Goal: Task Accomplishment & Management: Use online tool/utility

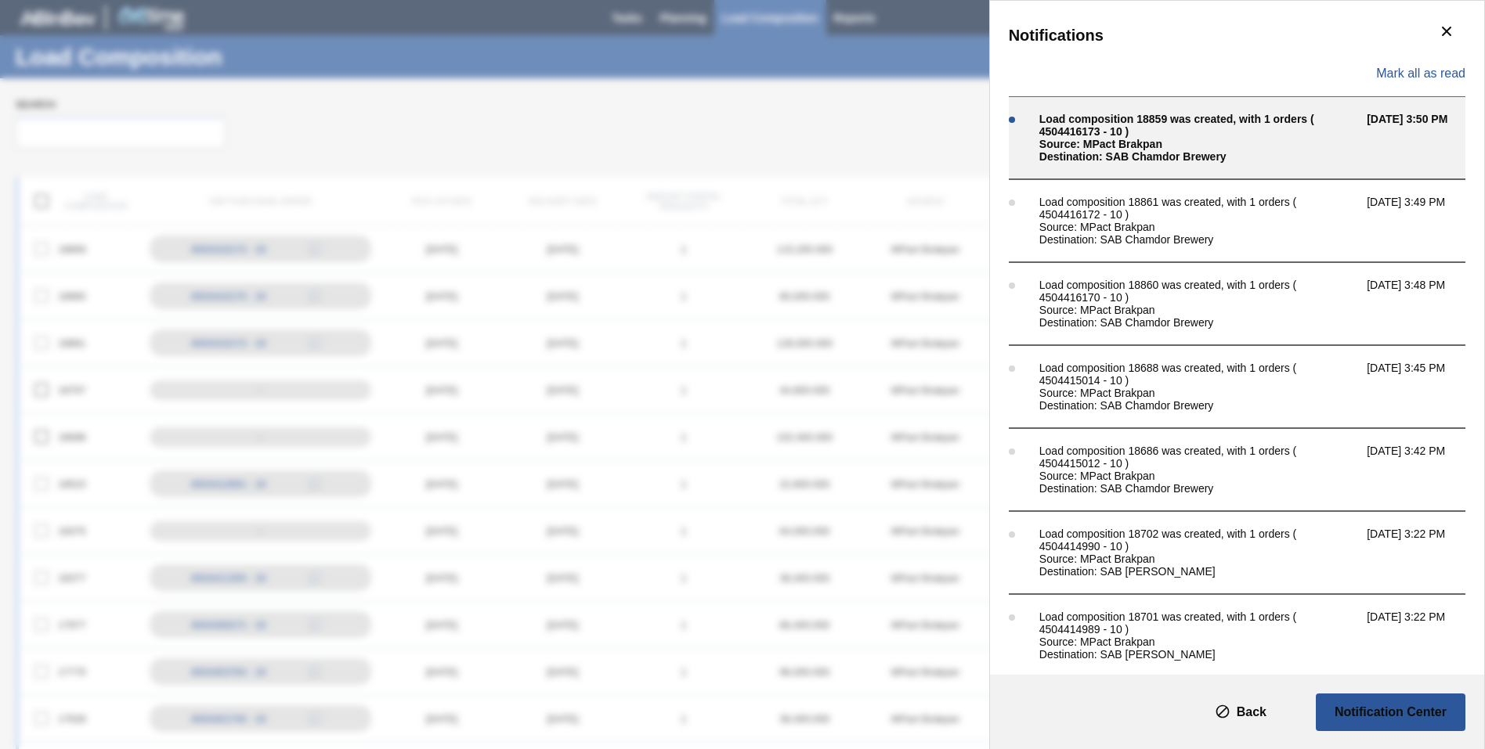
click at [1235, 147] on div "Source: MPact Brakpan" at bounding box center [1199, 144] width 320 height 13
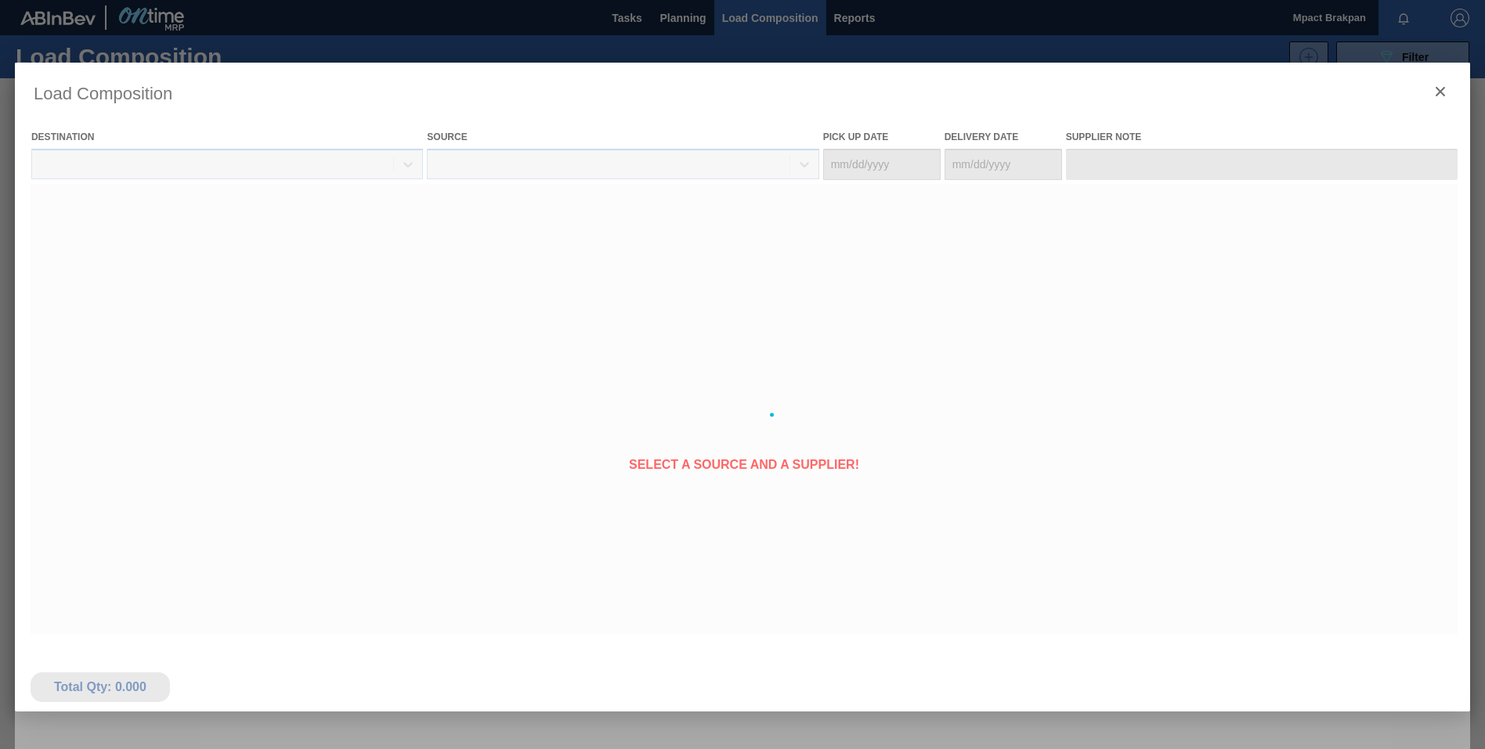
type Date "[DATE]"
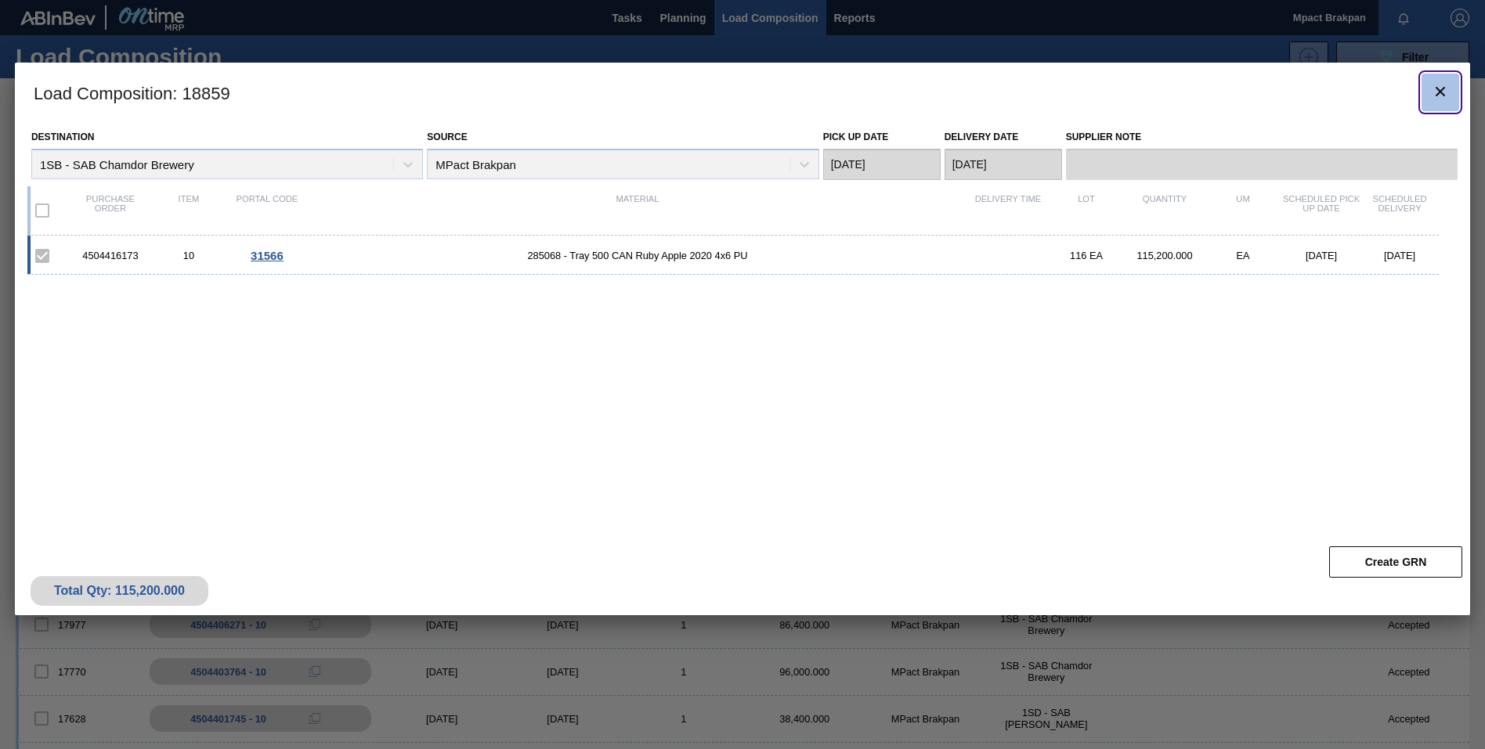
click at [1442, 86] on icon "botão de ícone" at bounding box center [1440, 91] width 19 height 19
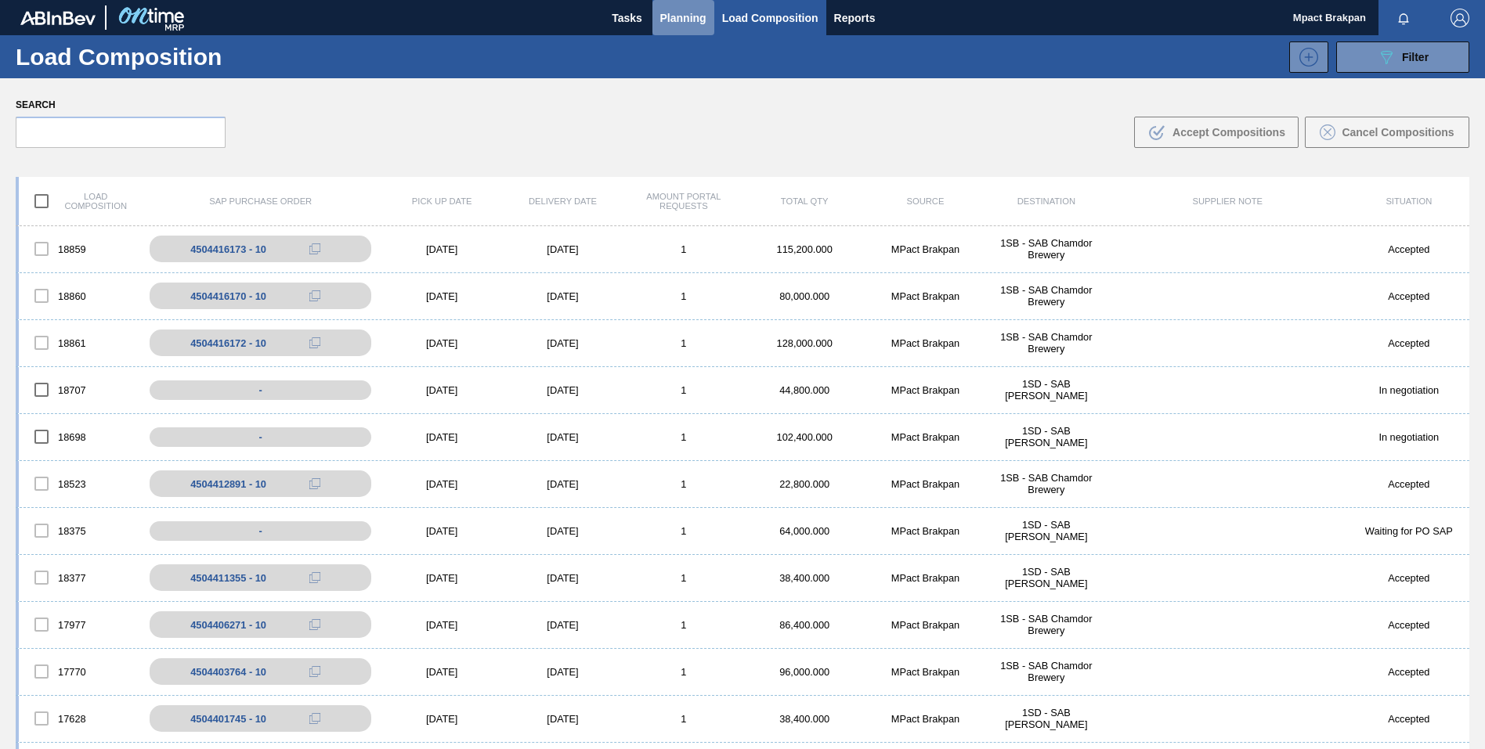
click at [693, 13] on span "Planning" at bounding box center [683, 18] width 46 height 19
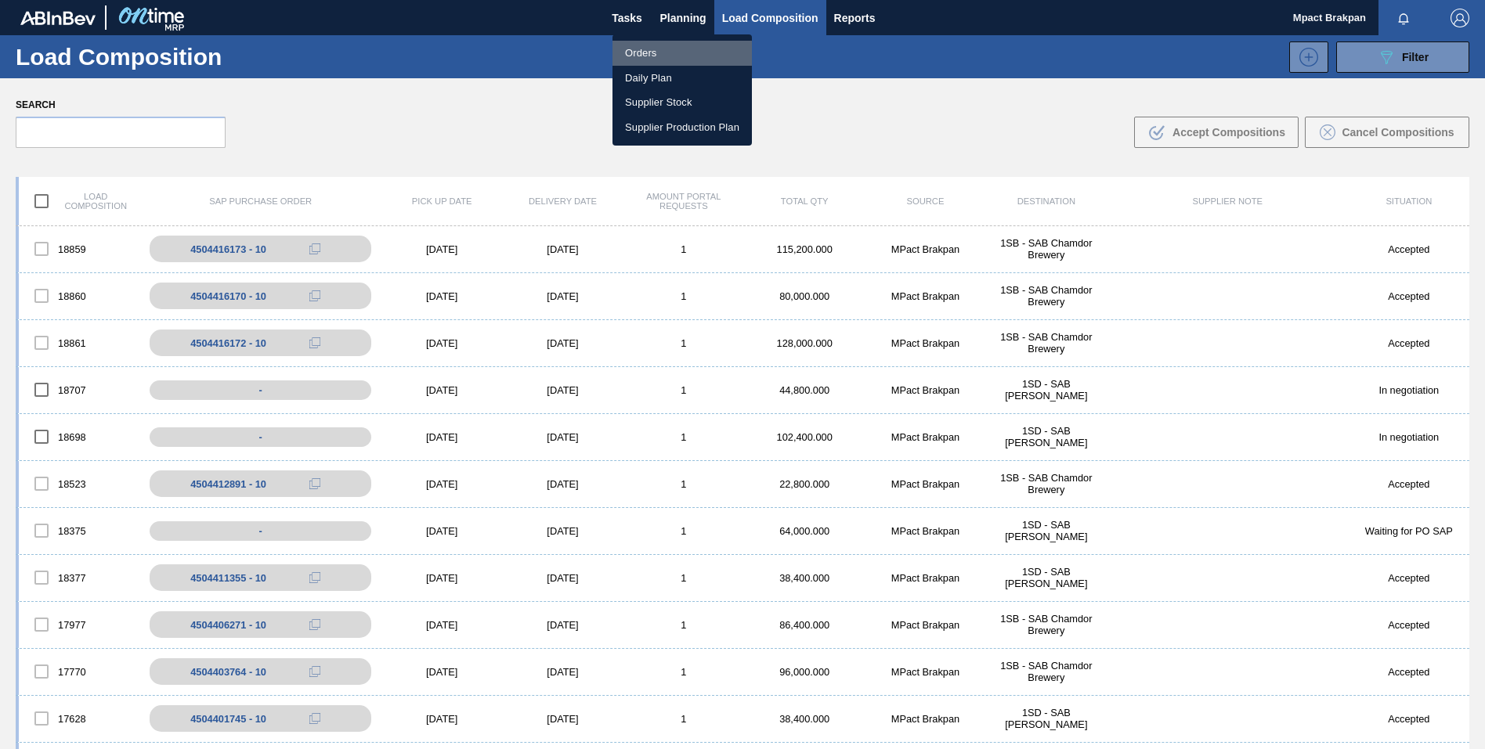
click at [648, 54] on li "Orders" at bounding box center [681, 53] width 139 height 25
